Goal: Information Seeking & Learning: Learn about a topic

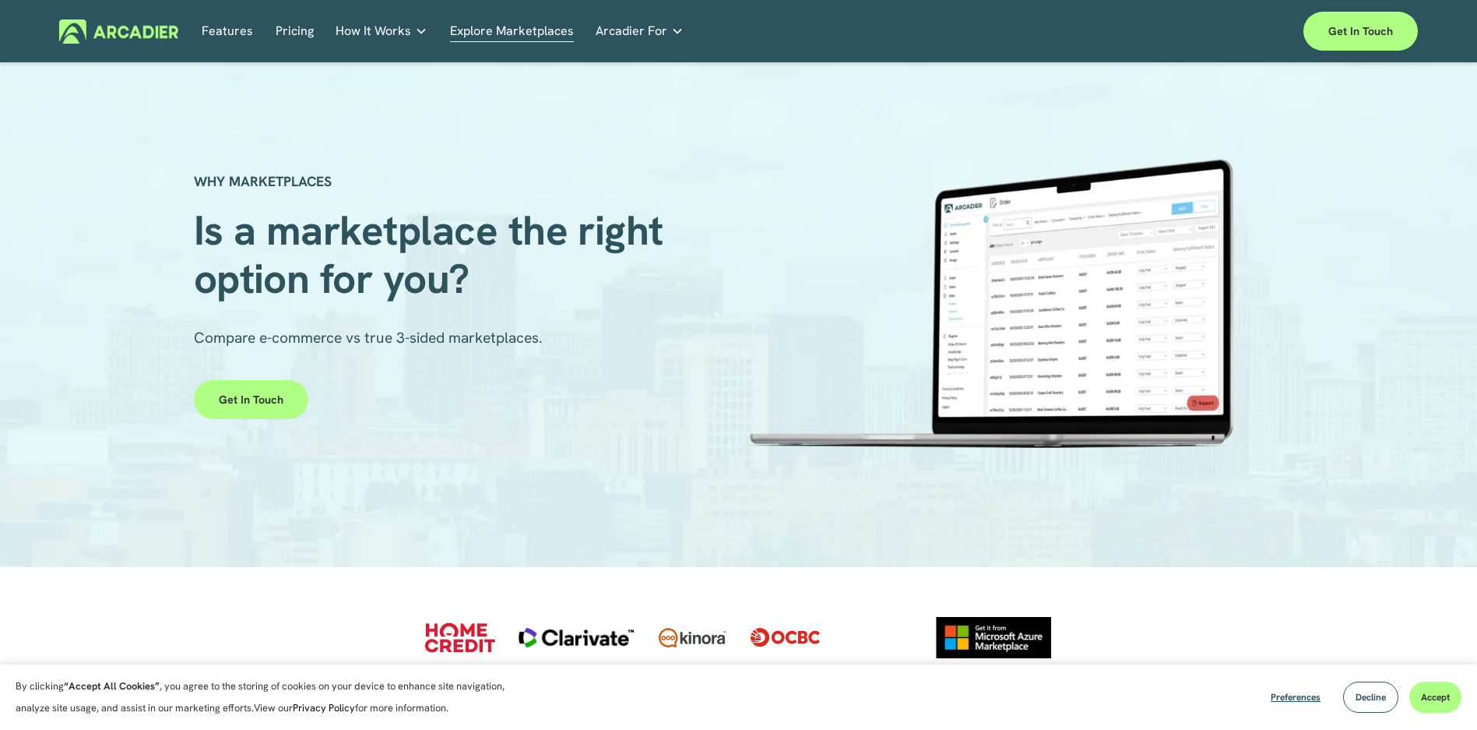
click at [290, 17] on div "Features Pricing How It Works Partners" at bounding box center [738, 31] width 1359 height 39
click at [287, 35] on link "Pricing" at bounding box center [295, 31] width 38 height 24
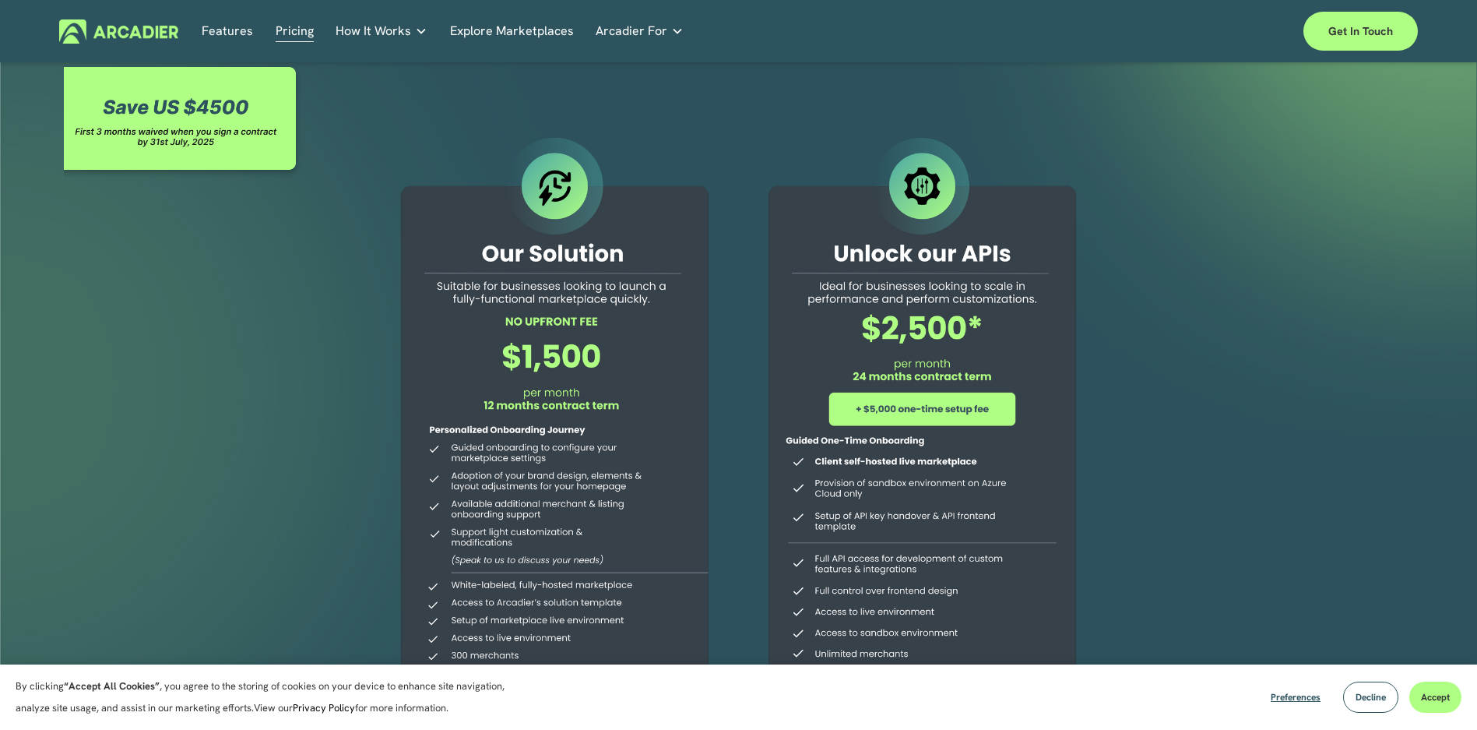
click at [493, 35] on link "Explore Marketplaces" at bounding box center [512, 31] width 124 height 24
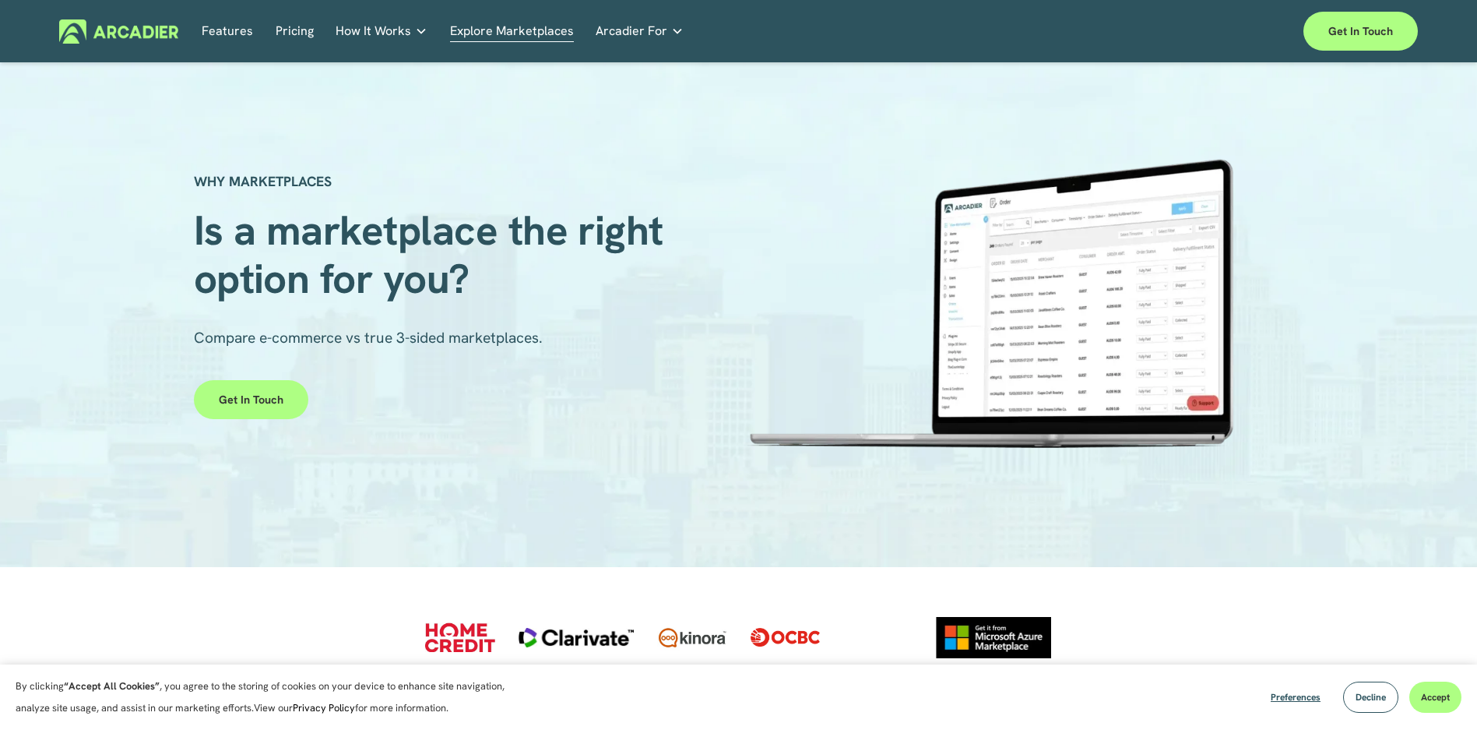
click at [0, 0] on link "Retail Marketplaces Whatever you are offering to your customer, we bring it all…" at bounding box center [0, 0] width 0 height 0
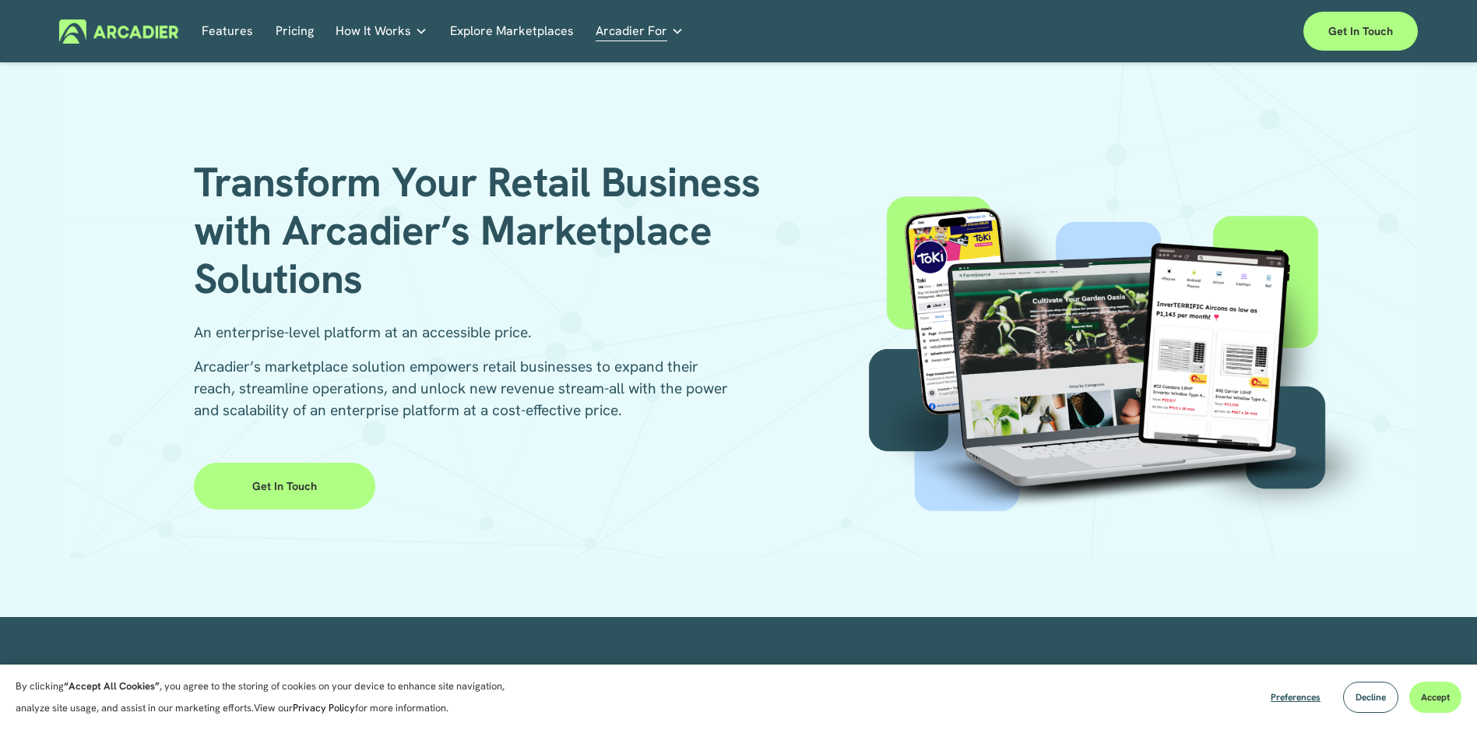
click at [0, 0] on link "Auto Parts We streamline and improve operations through our Auto Parts market p…" at bounding box center [0, 0] width 0 height 0
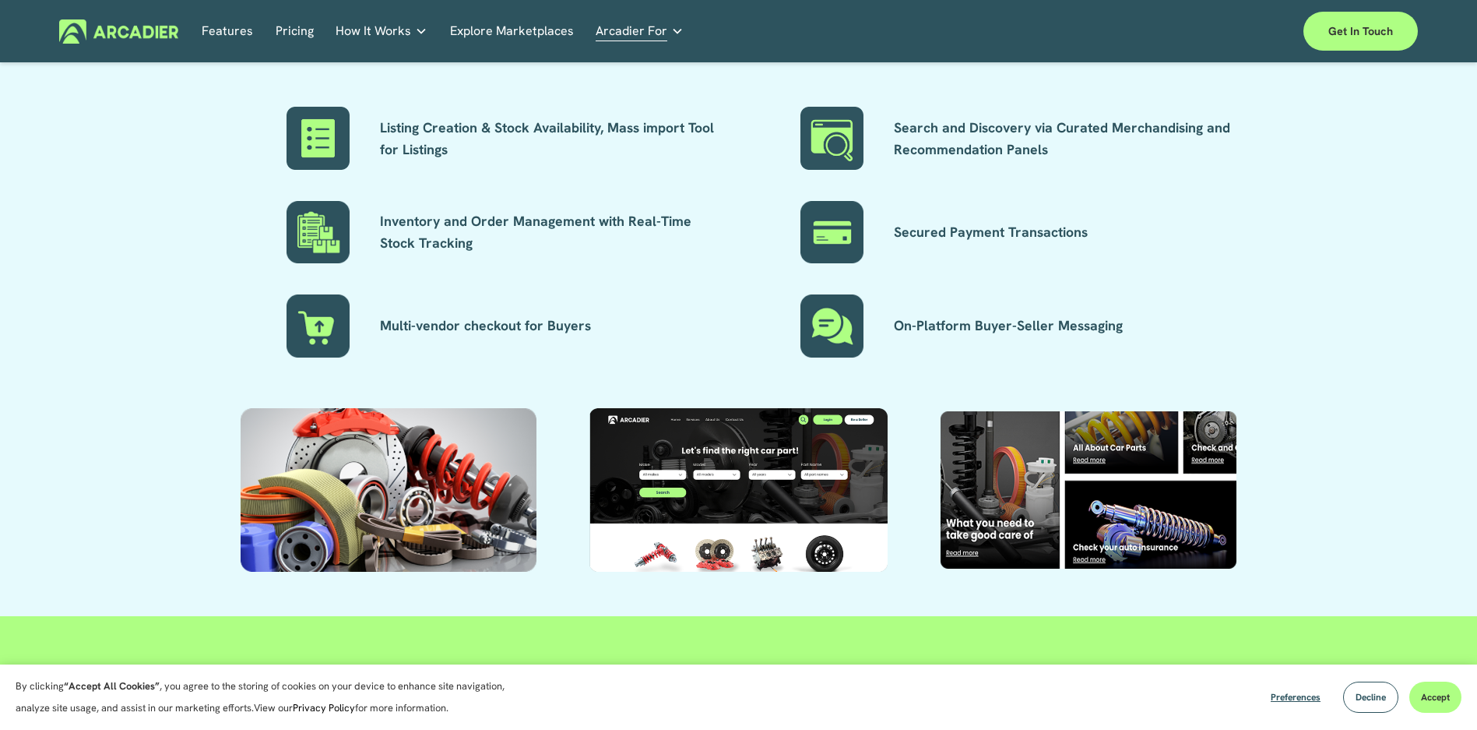
scroll to position [1520, 0]
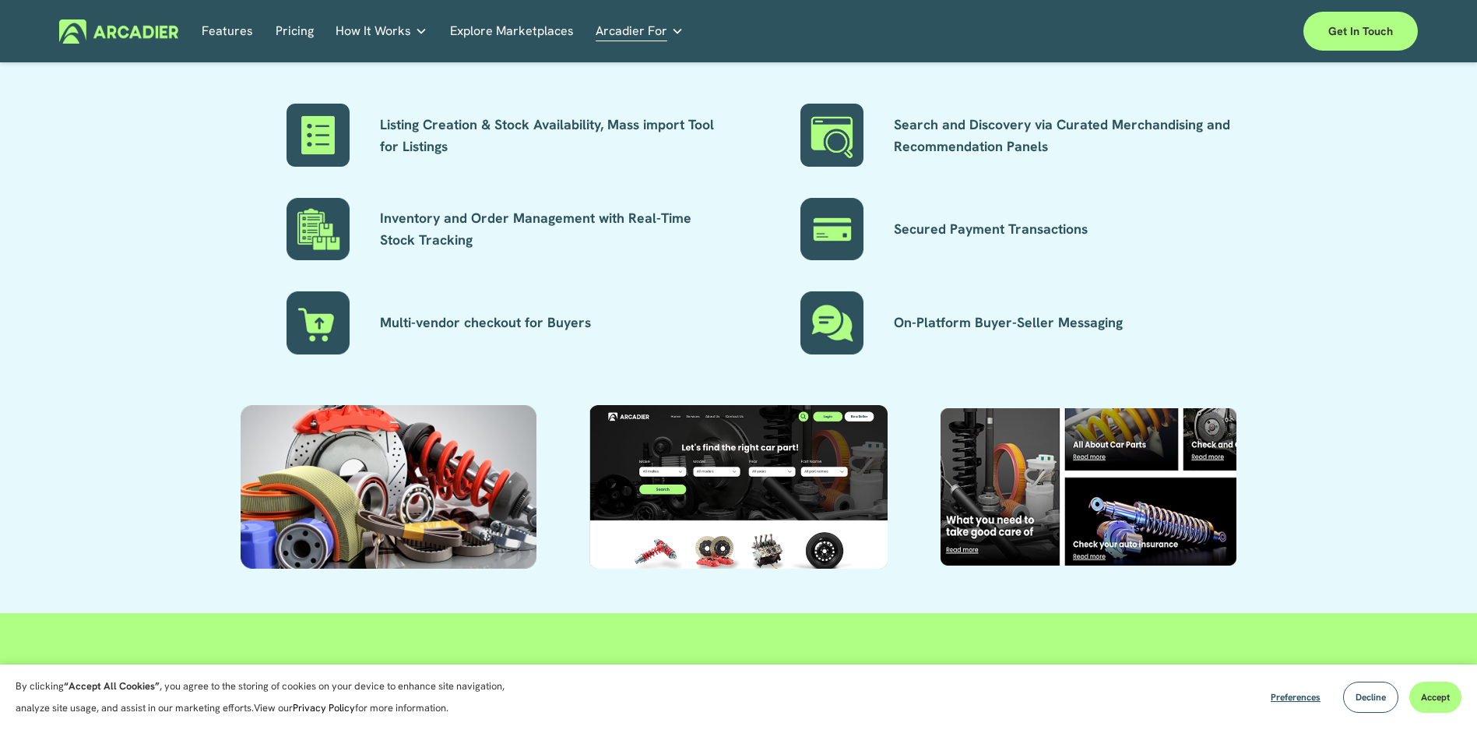
click at [0, 0] on link "Retail Marketplaces Whatever you are offering to your customer, we bring it all…" at bounding box center [0, 0] width 0 height 0
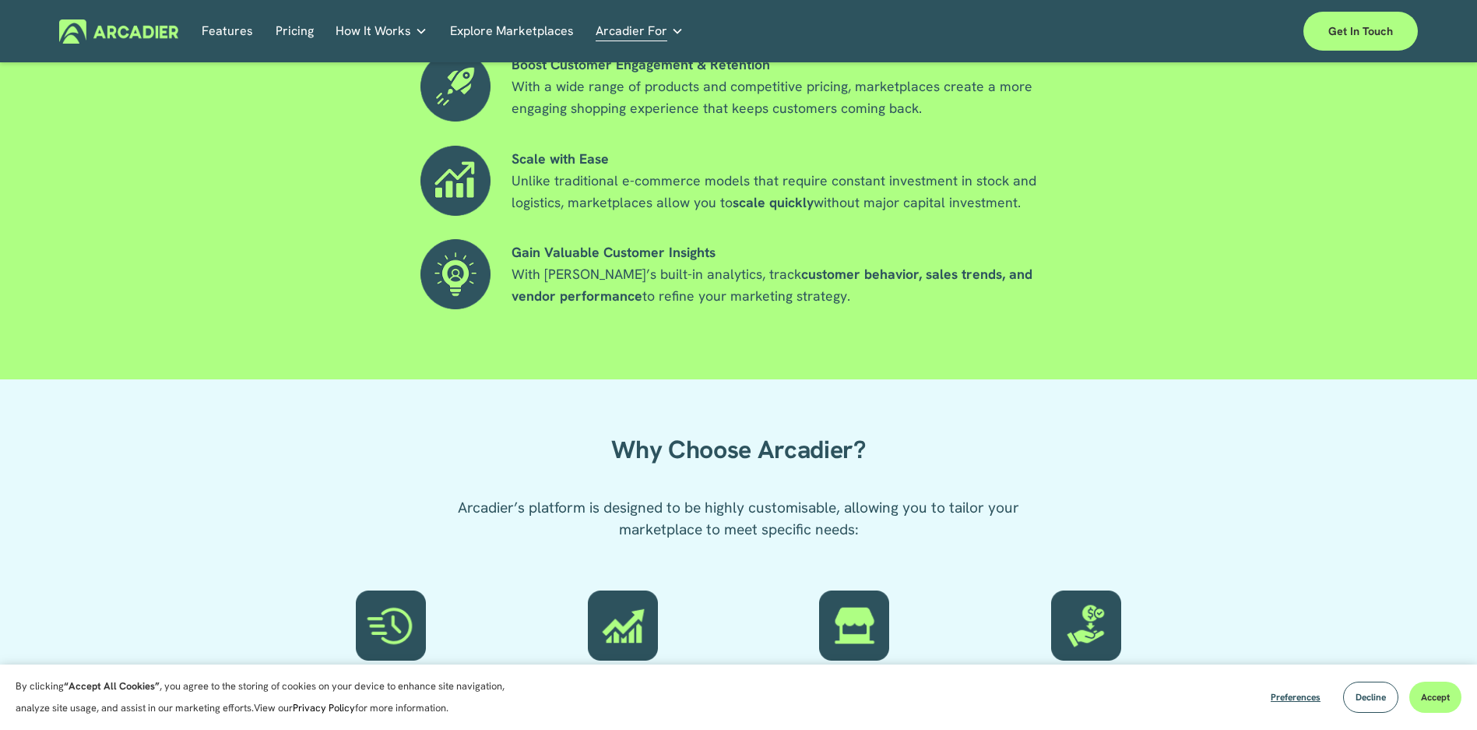
scroll to position [886, 0]
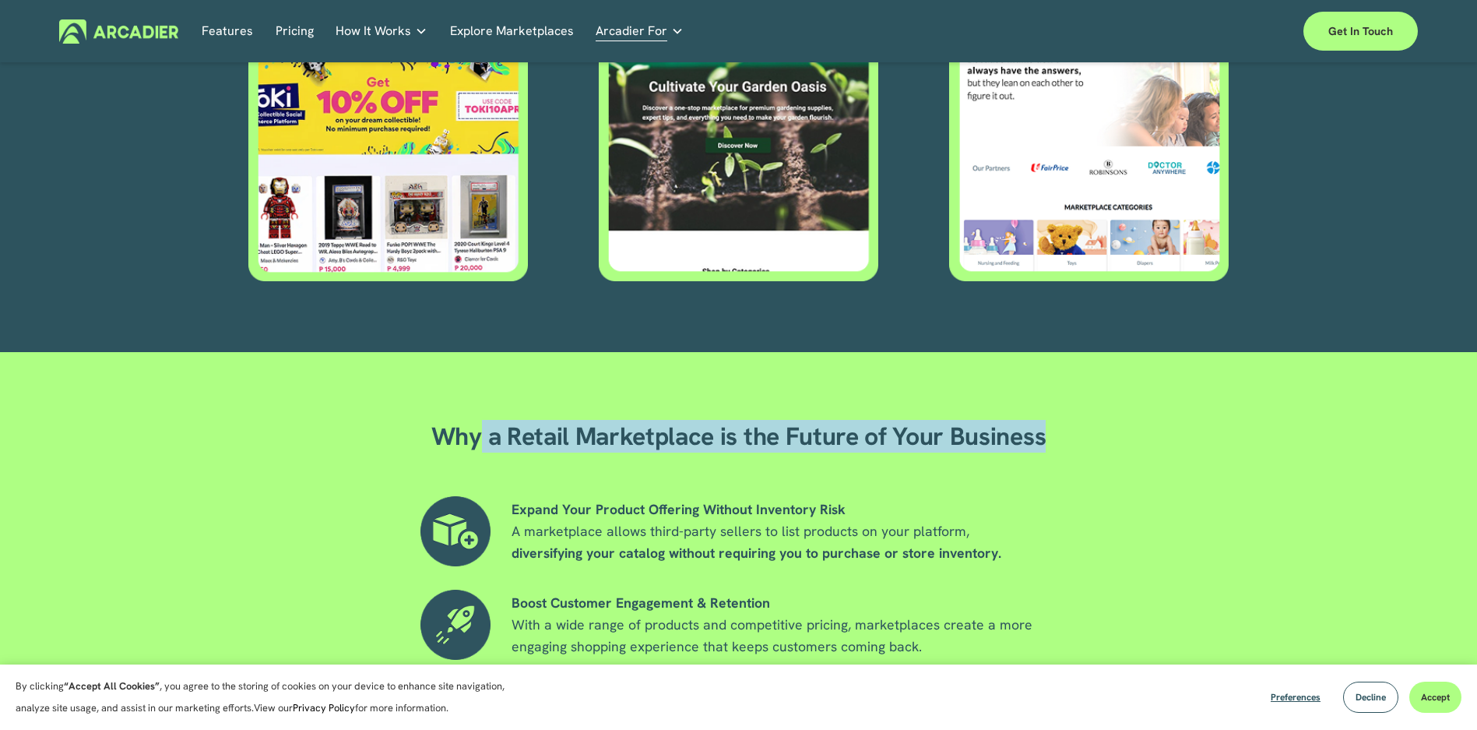
drag, startPoint x: 565, startPoint y: 431, endPoint x: 1058, endPoint y: 435, distance: 492.2
click at [1058, 435] on h2 "Why a Retail Marketplace is the Future of Your Business" at bounding box center [738, 436] width 727 height 31
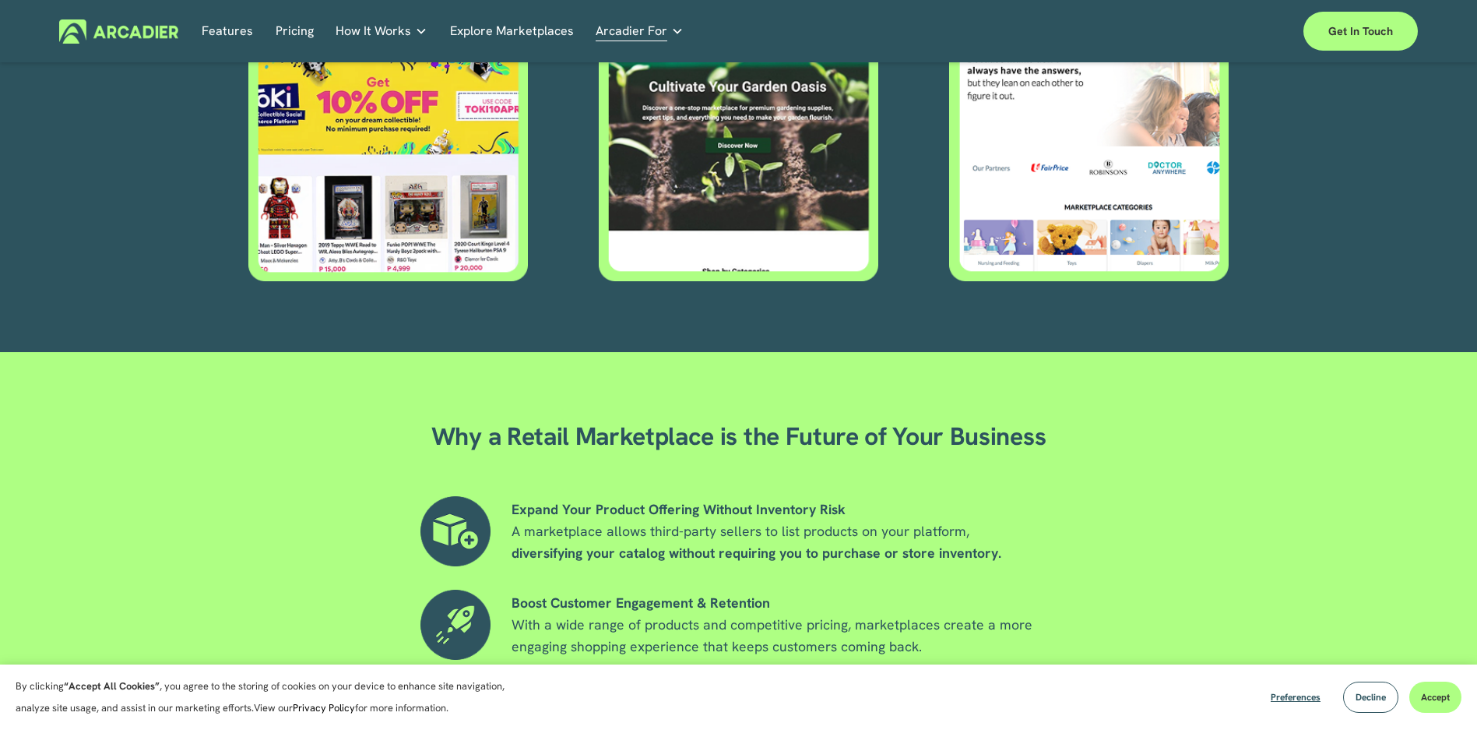
click at [998, 438] on h2 "Why a Retail Marketplace is the Future of Your Business" at bounding box center [738, 436] width 727 height 31
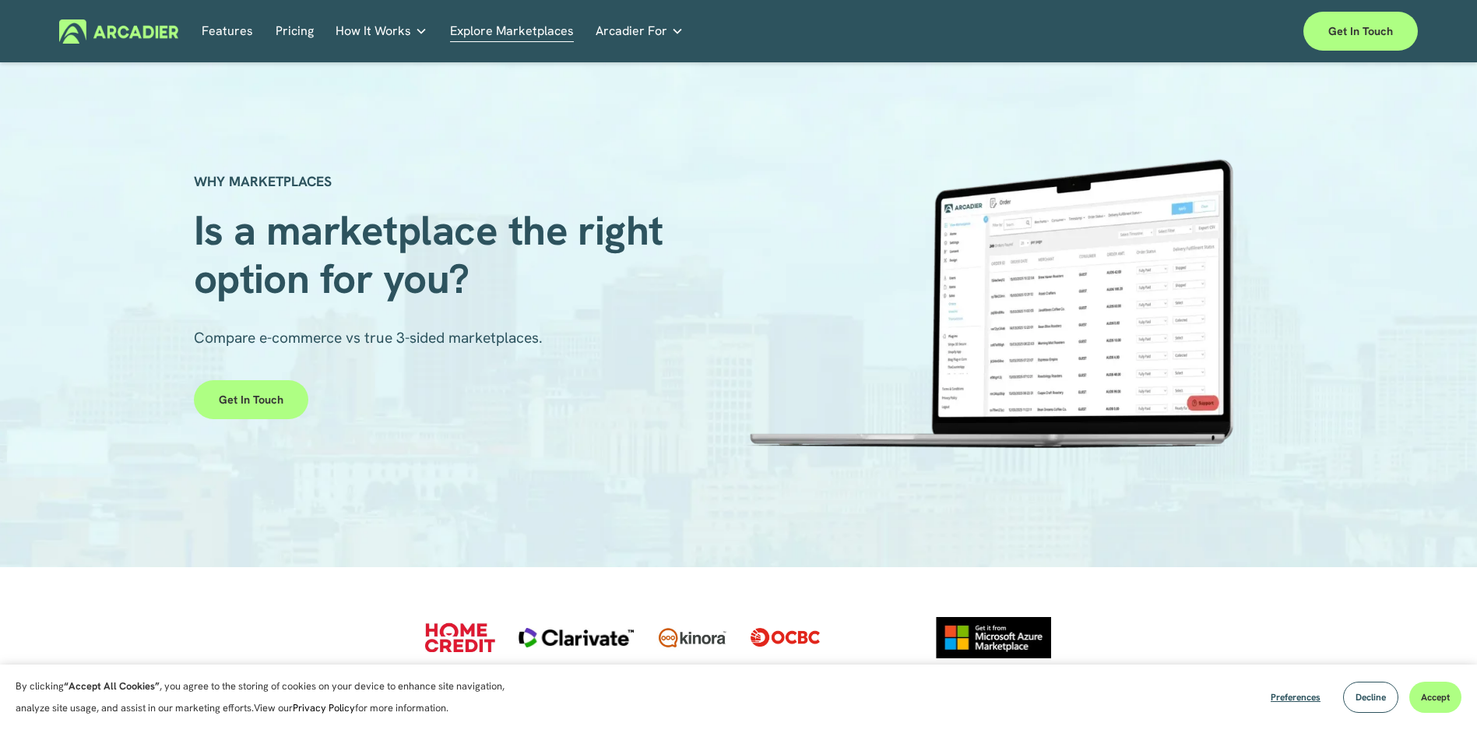
click at [288, 32] on link "Pricing" at bounding box center [295, 31] width 38 height 24
